Goal: Find specific page/section: Find specific page/section

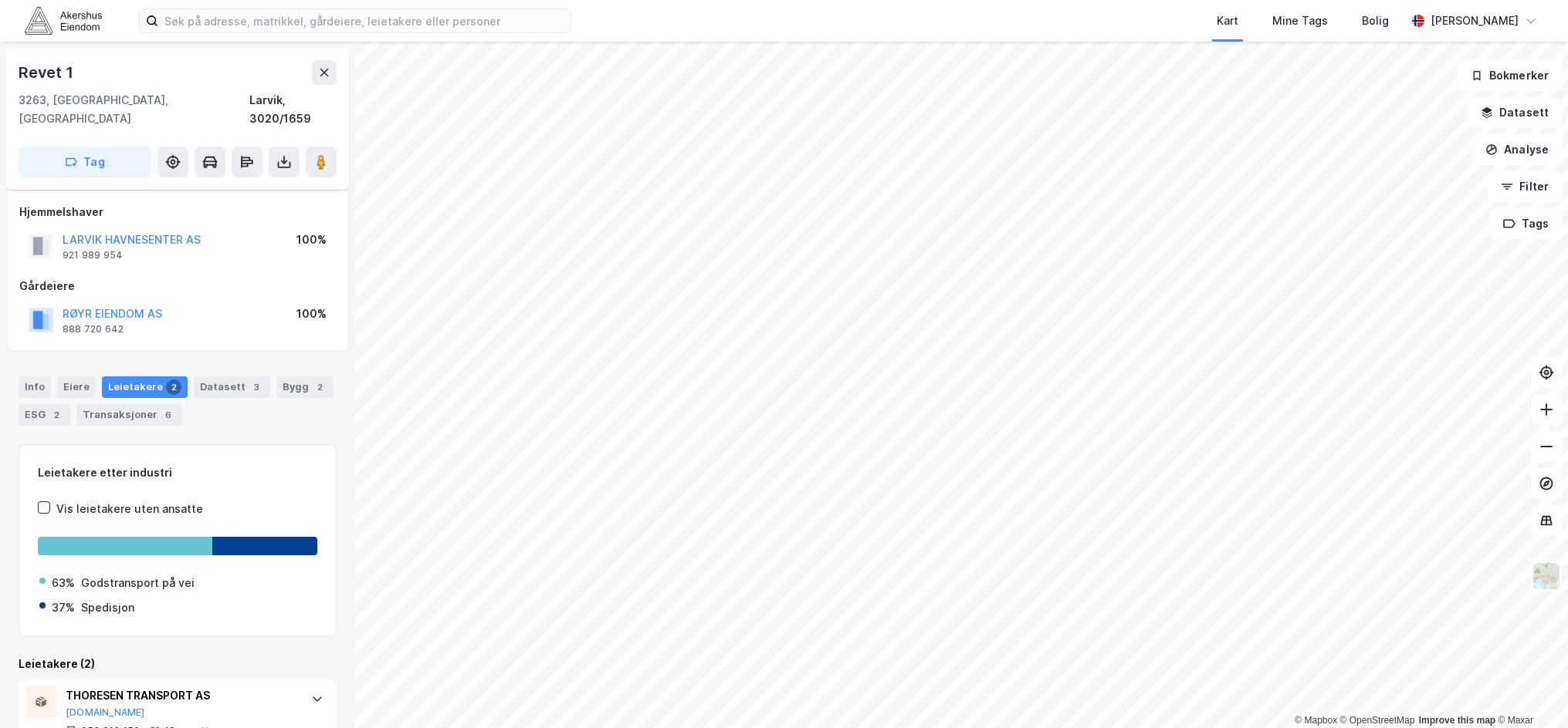
scroll to position [135, 0]
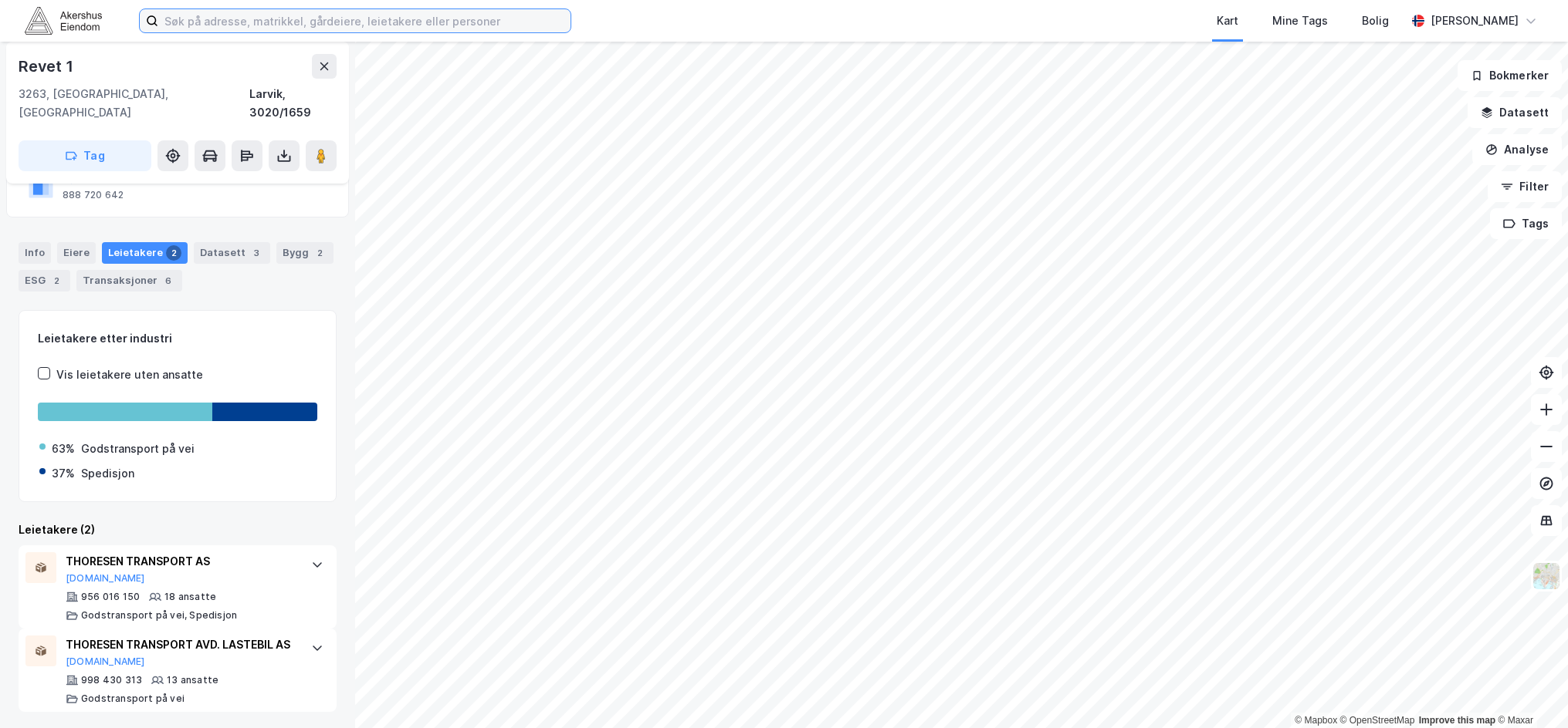
click at [205, 20] on input at bounding box center [364, 21] width 412 height 23
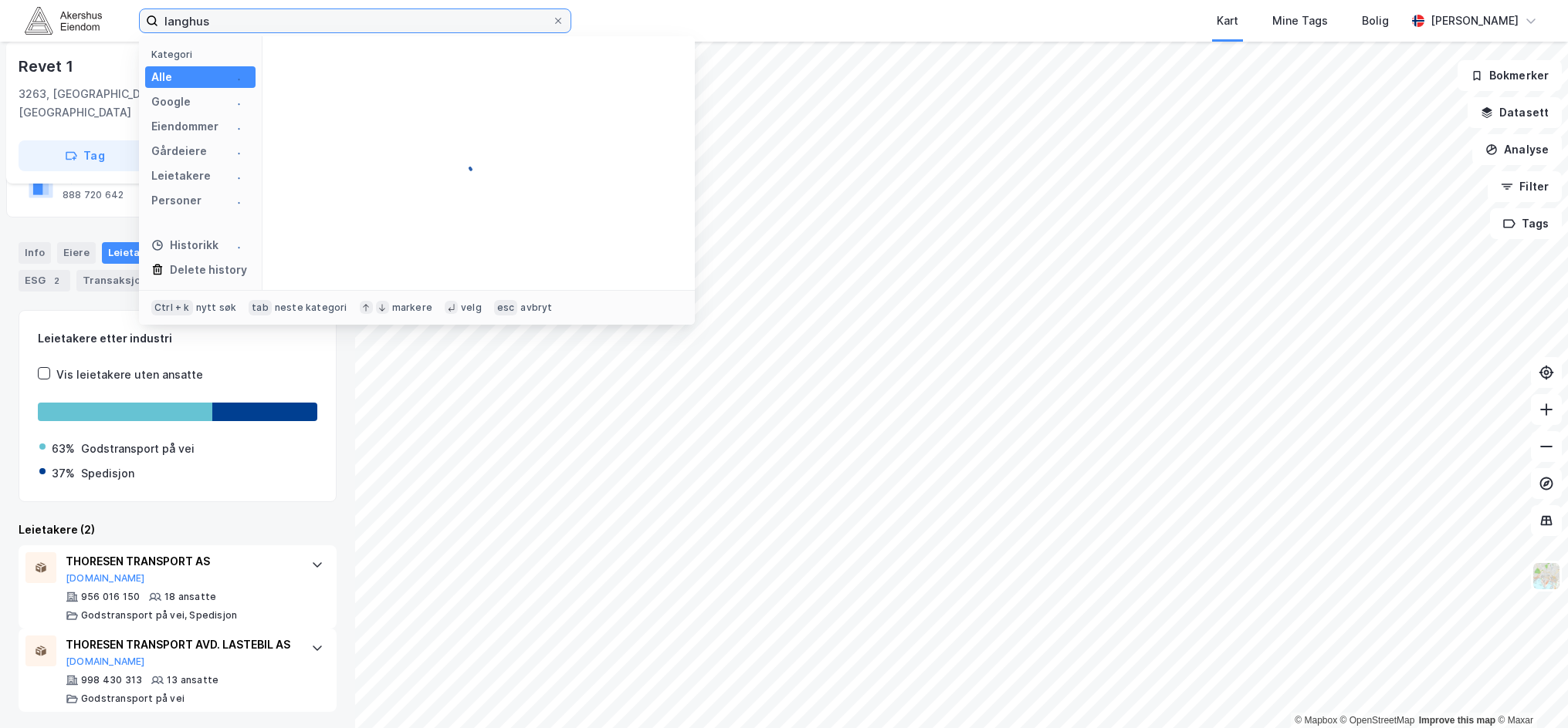
type input "langhus"
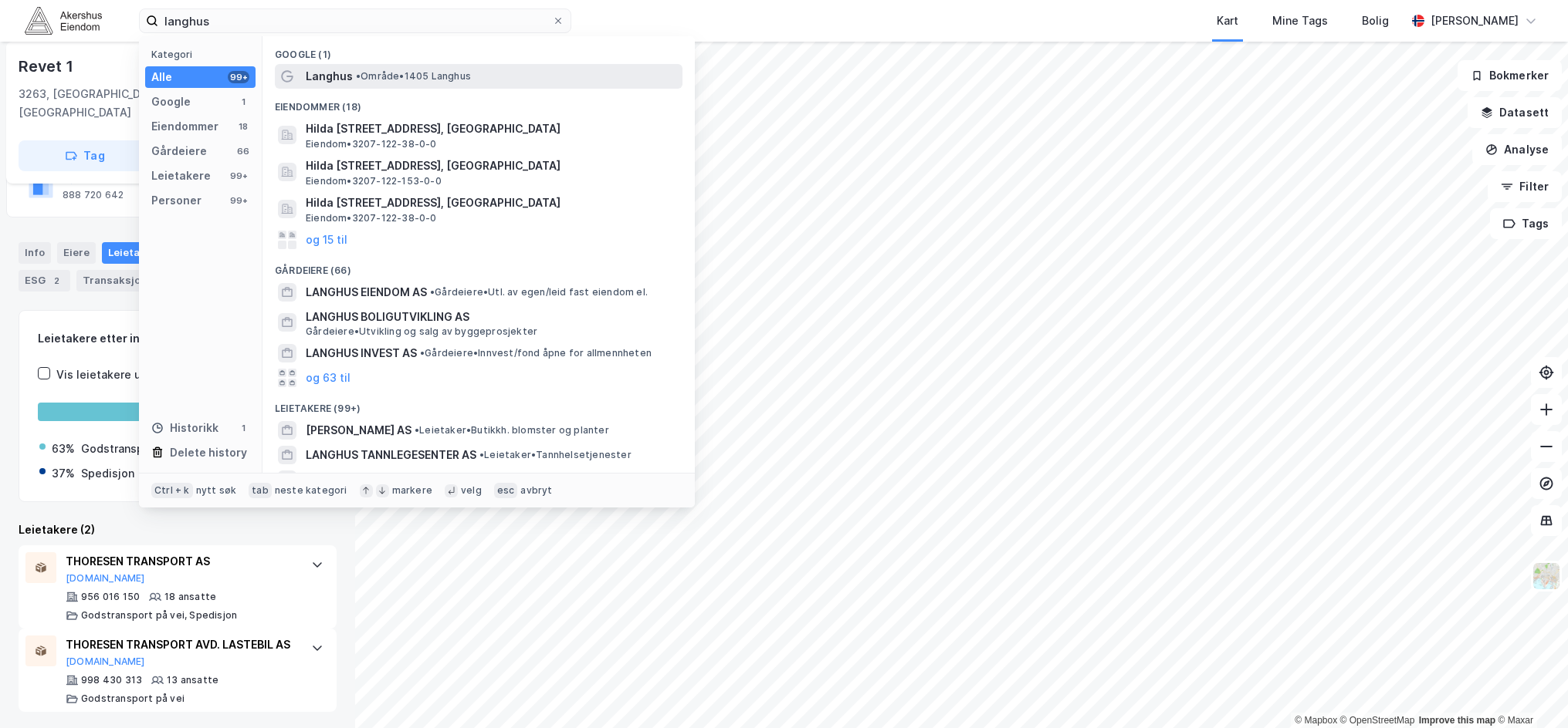
click at [320, 71] on span "Langhus" at bounding box center [329, 76] width 47 height 18
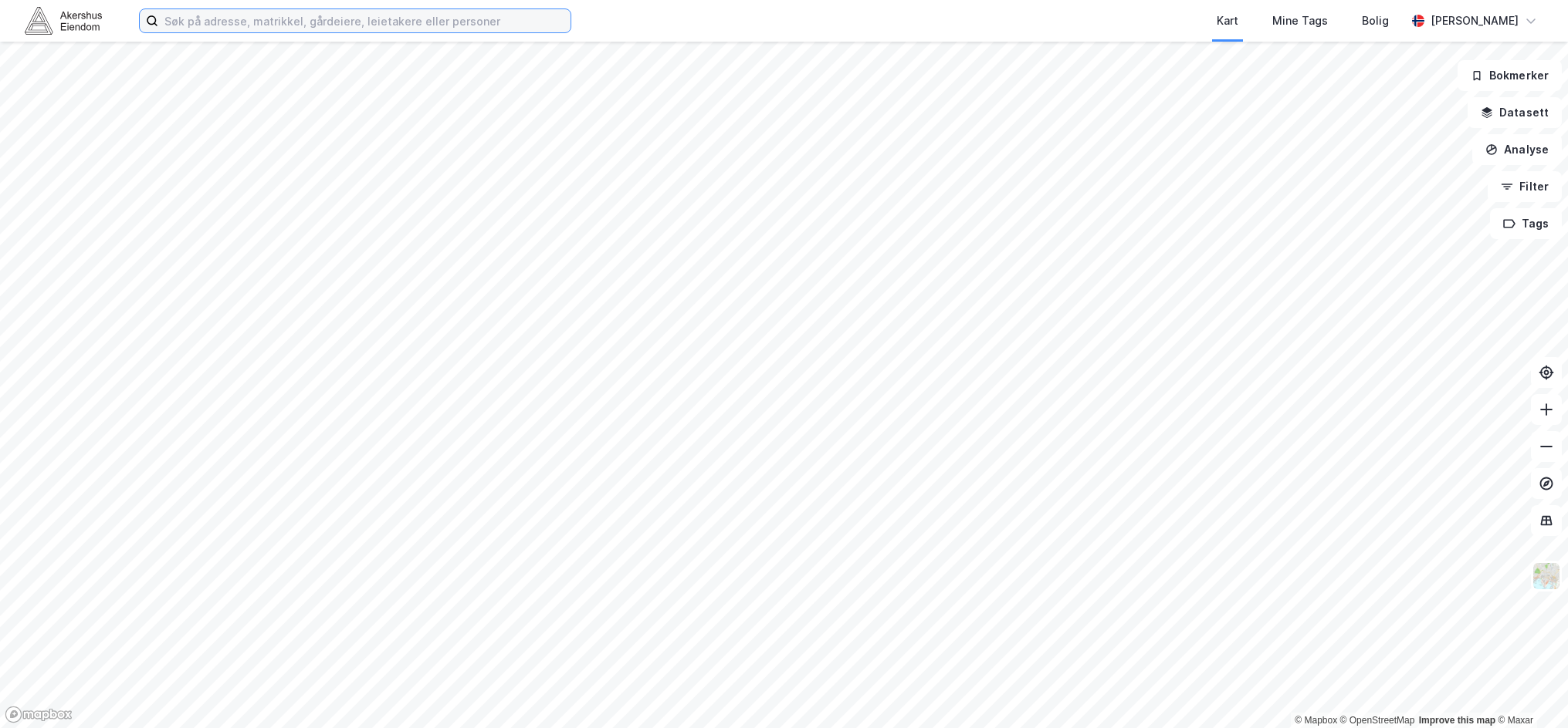
click at [249, 21] on input at bounding box center [364, 21] width 412 height 23
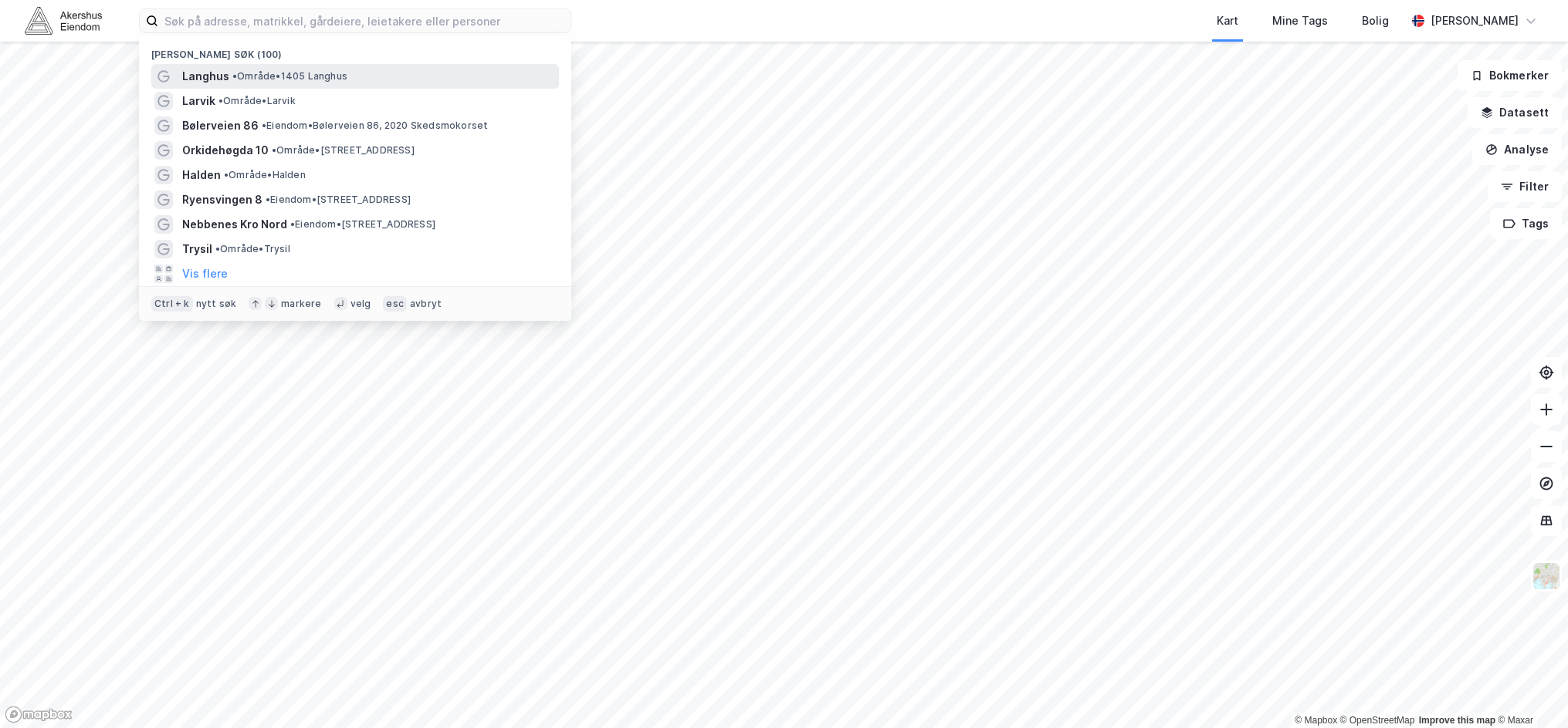
click at [225, 77] on span "Langhus" at bounding box center [206, 76] width 47 height 18
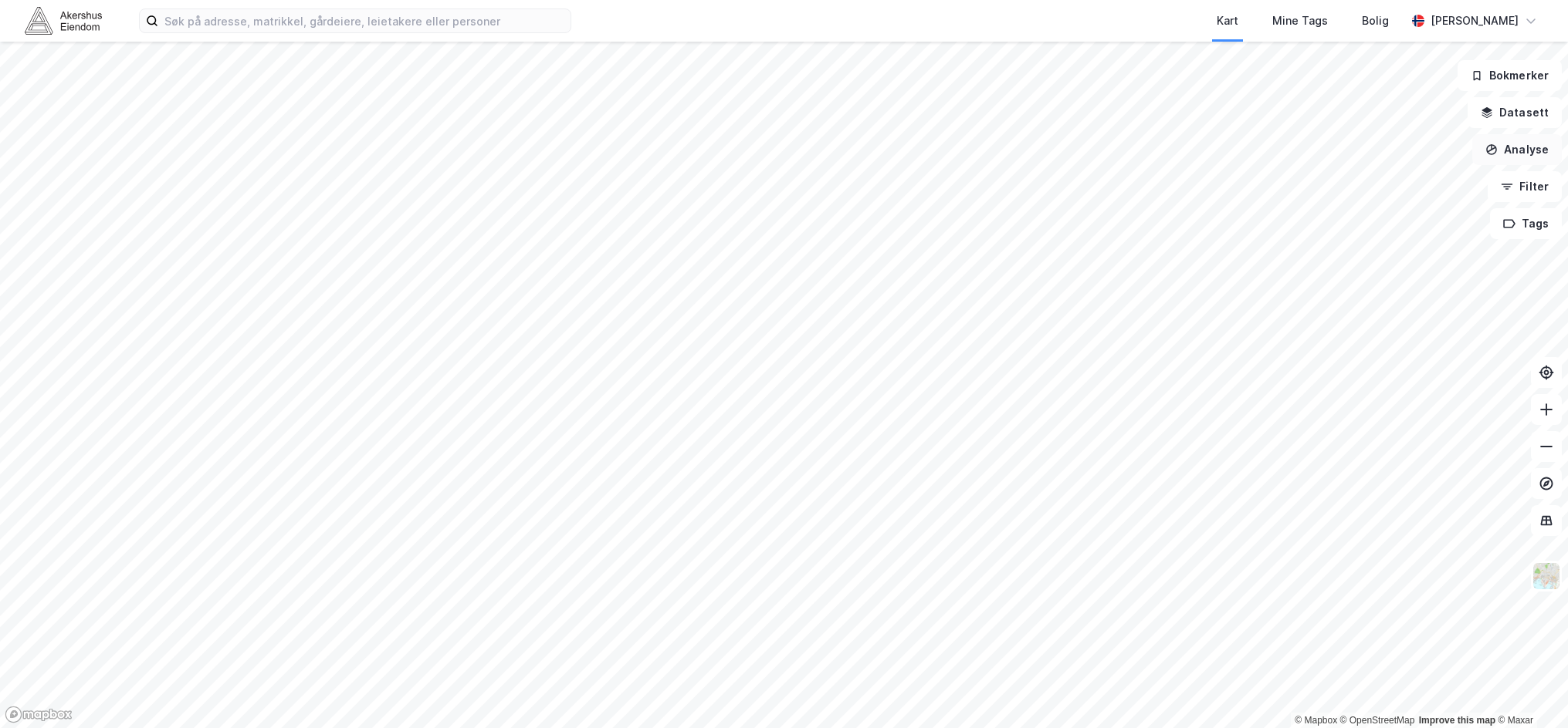
click at [1523, 152] on button "Analyse" at bounding box center [1516, 150] width 89 height 31
click at [1379, 192] on div "Tegn område" at bounding box center [1373, 182] width 177 height 25
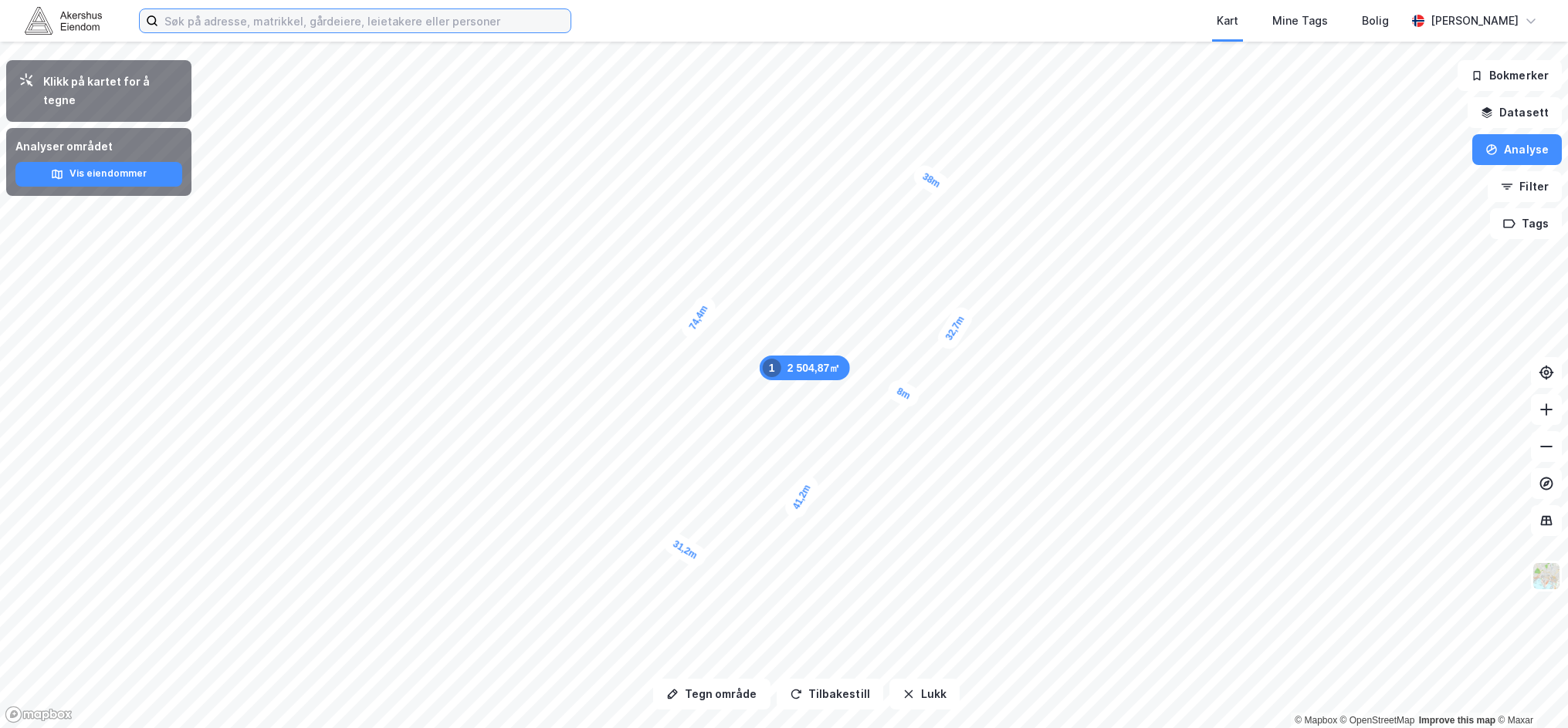
click at [285, 28] on input at bounding box center [364, 21] width 412 height 23
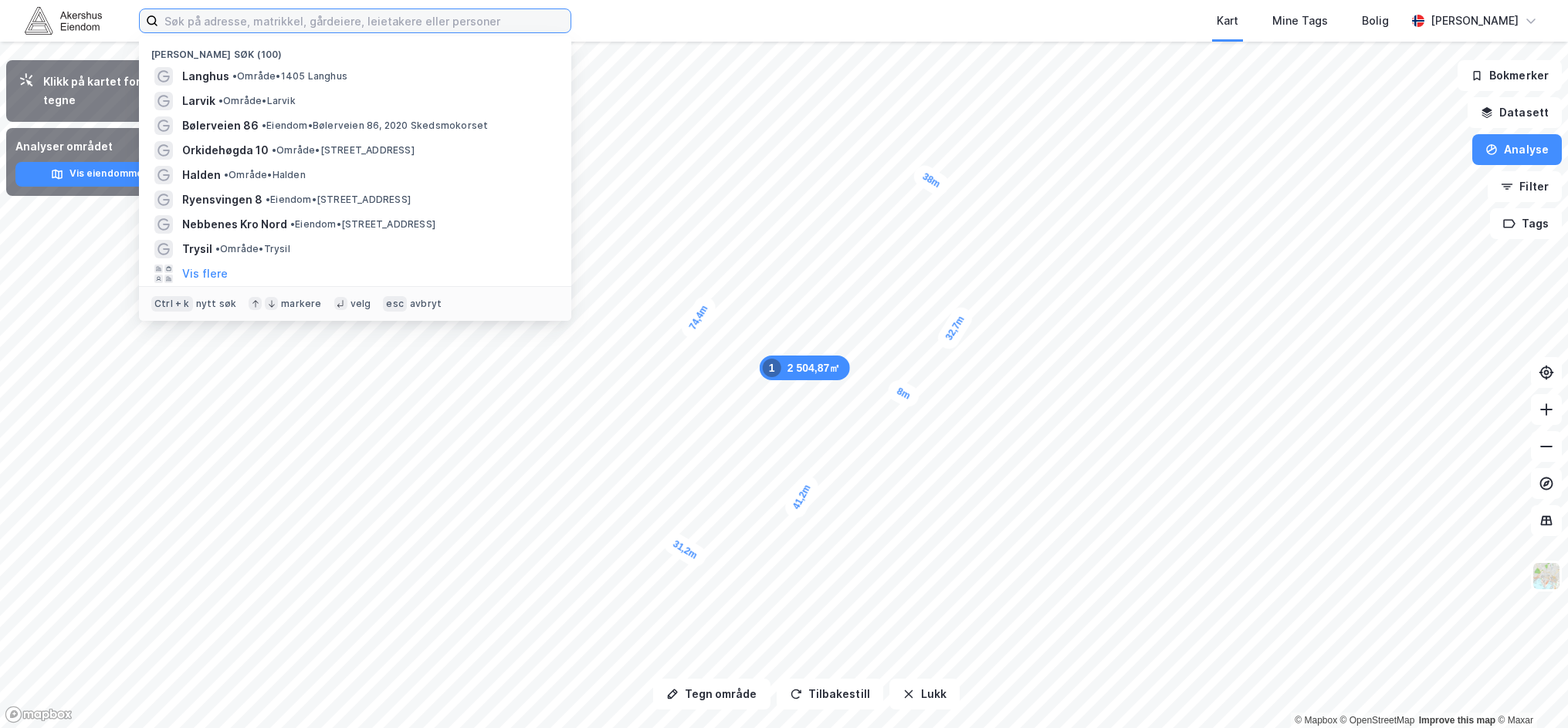
paste input "[PERSON_NAME], LLC"
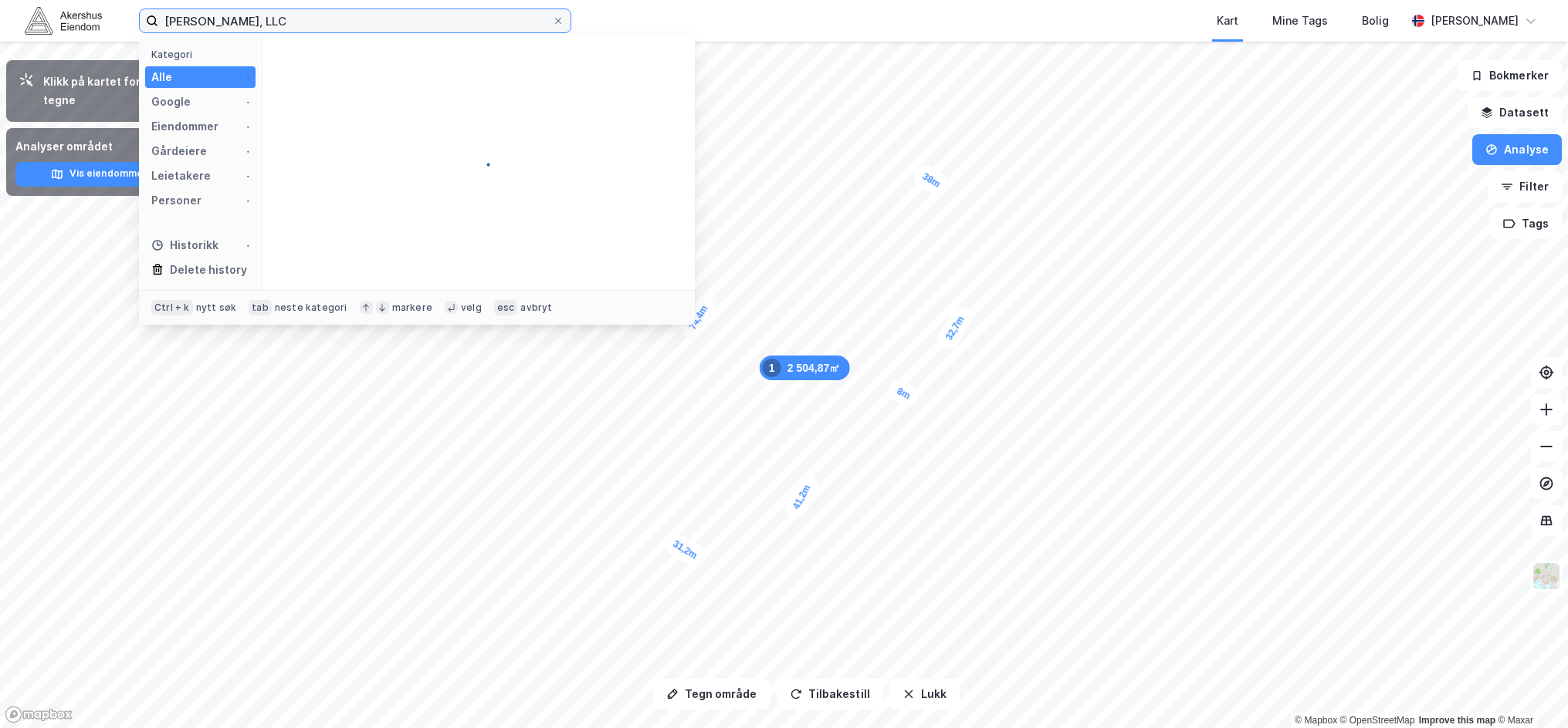
type input "[PERSON_NAME], LLC"
